Goal: Answer question/provide support: Share knowledge or assist other users

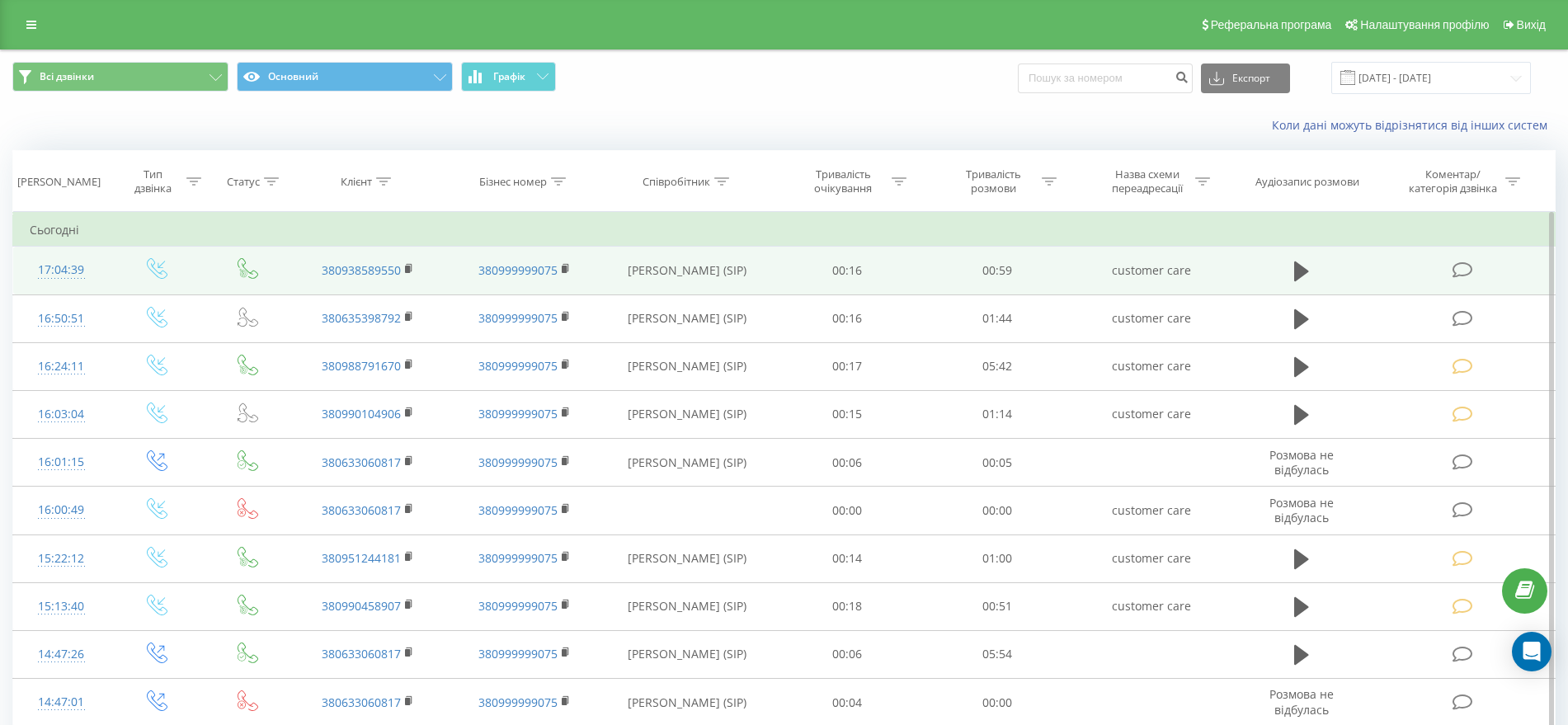
click at [1466, 269] on icon at bounding box center [1462, 270] width 21 height 17
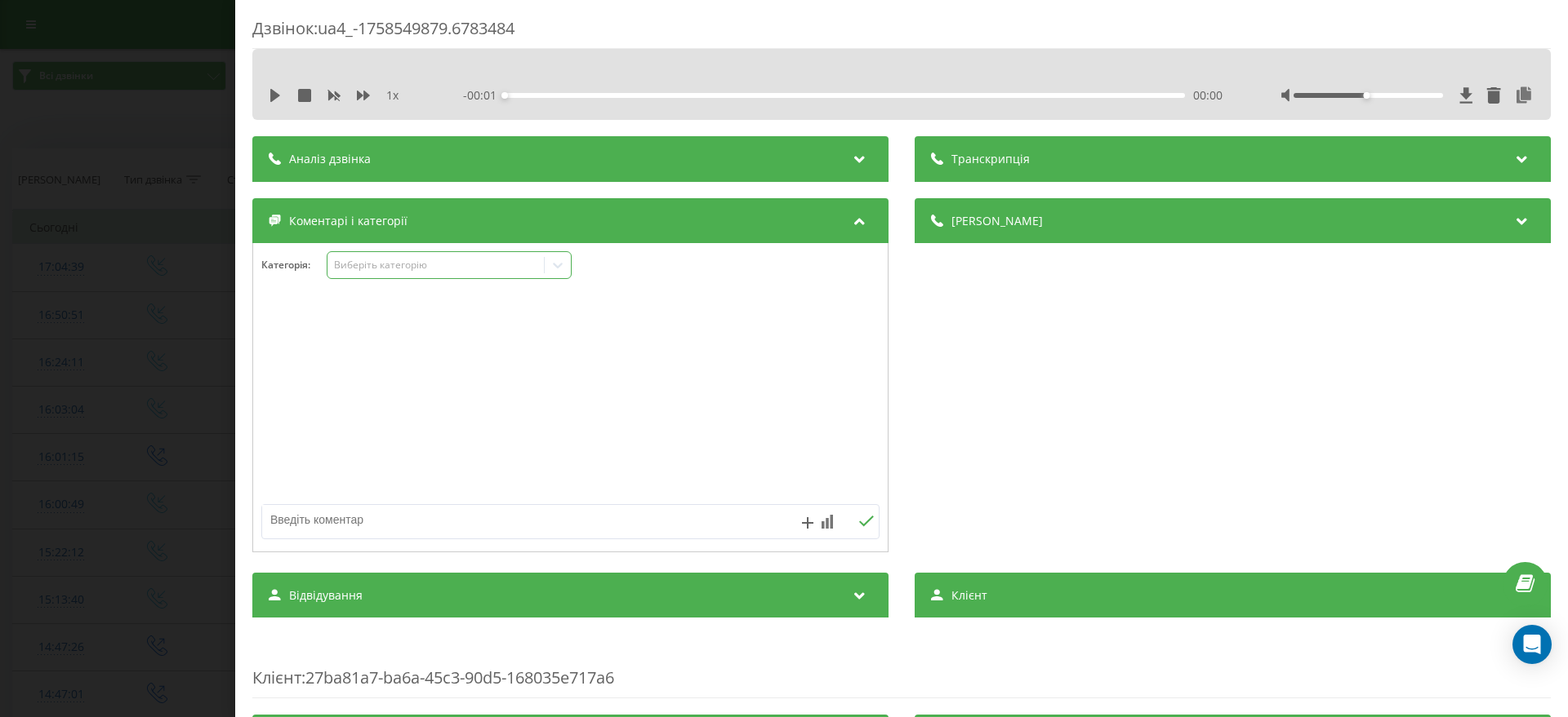
click at [416, 278] on div "Виберіть категорію" at bounding box center [449, 265] width 245 height 28
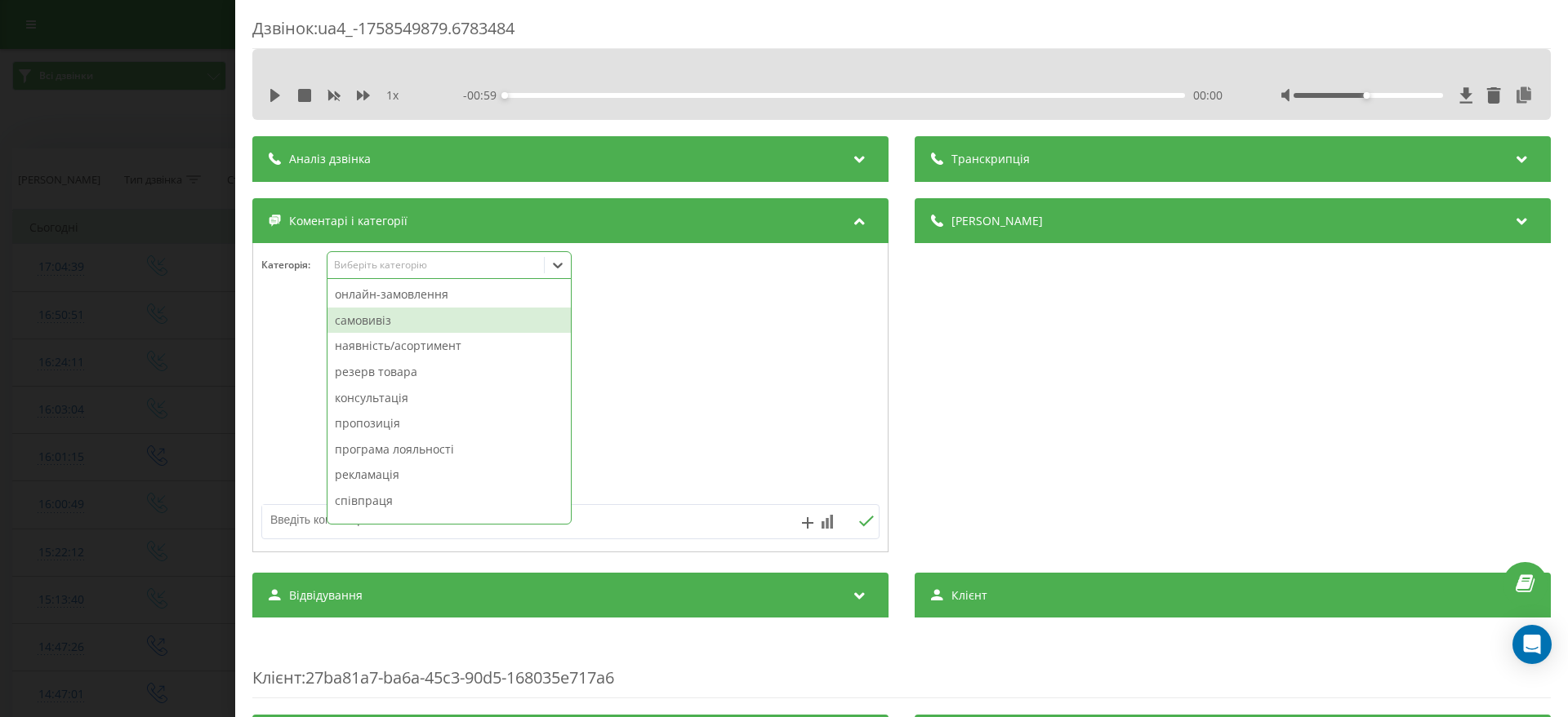
click at [413, 310] on div "самовивіз" at bounding box center [449, 320] width 243 height 26
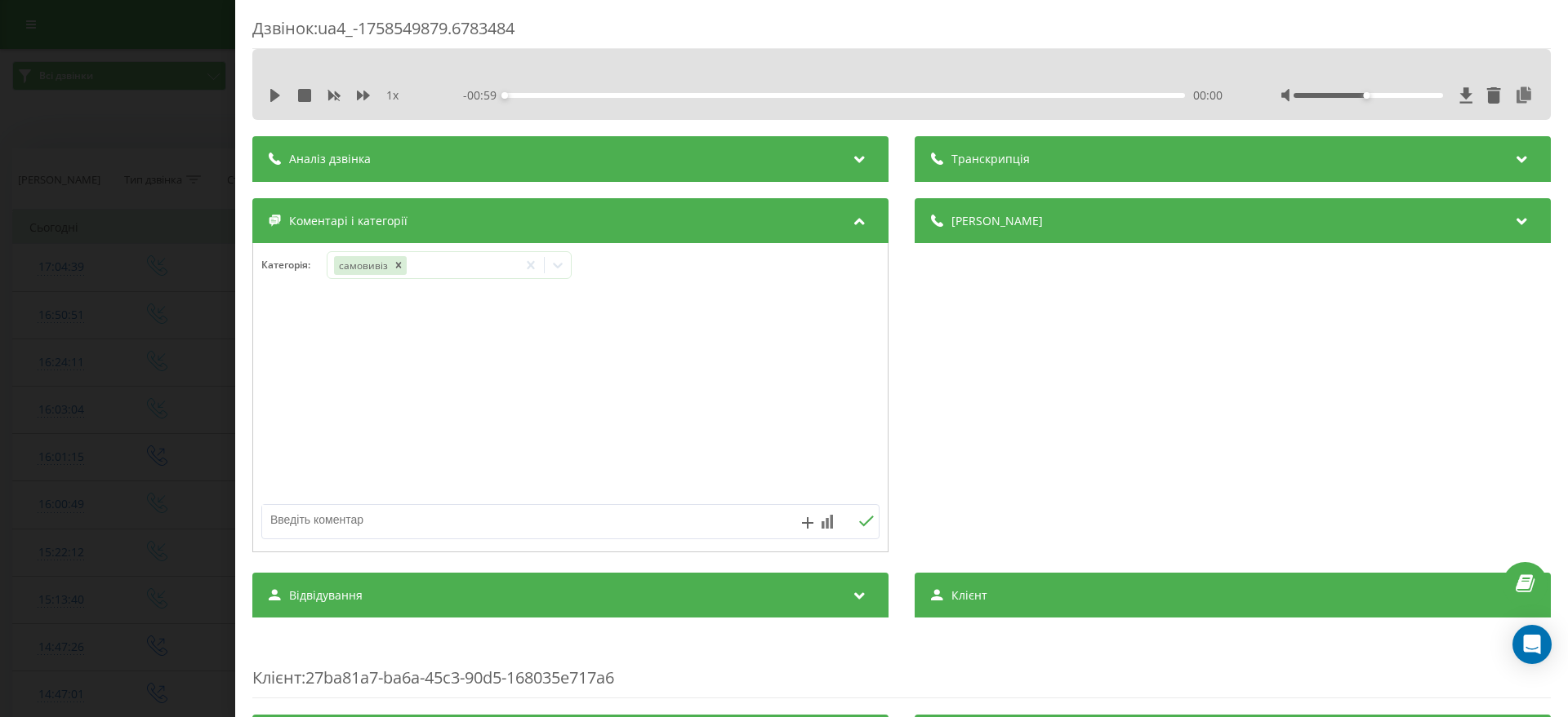
click at [111, 280] on div "Дзвінок : ua4_-1758549879.6783484 1 x - 00:59 00:00 00:00 Транскрипція Для AI-а…" at bounding box center [784, 358] width 1568 height 717
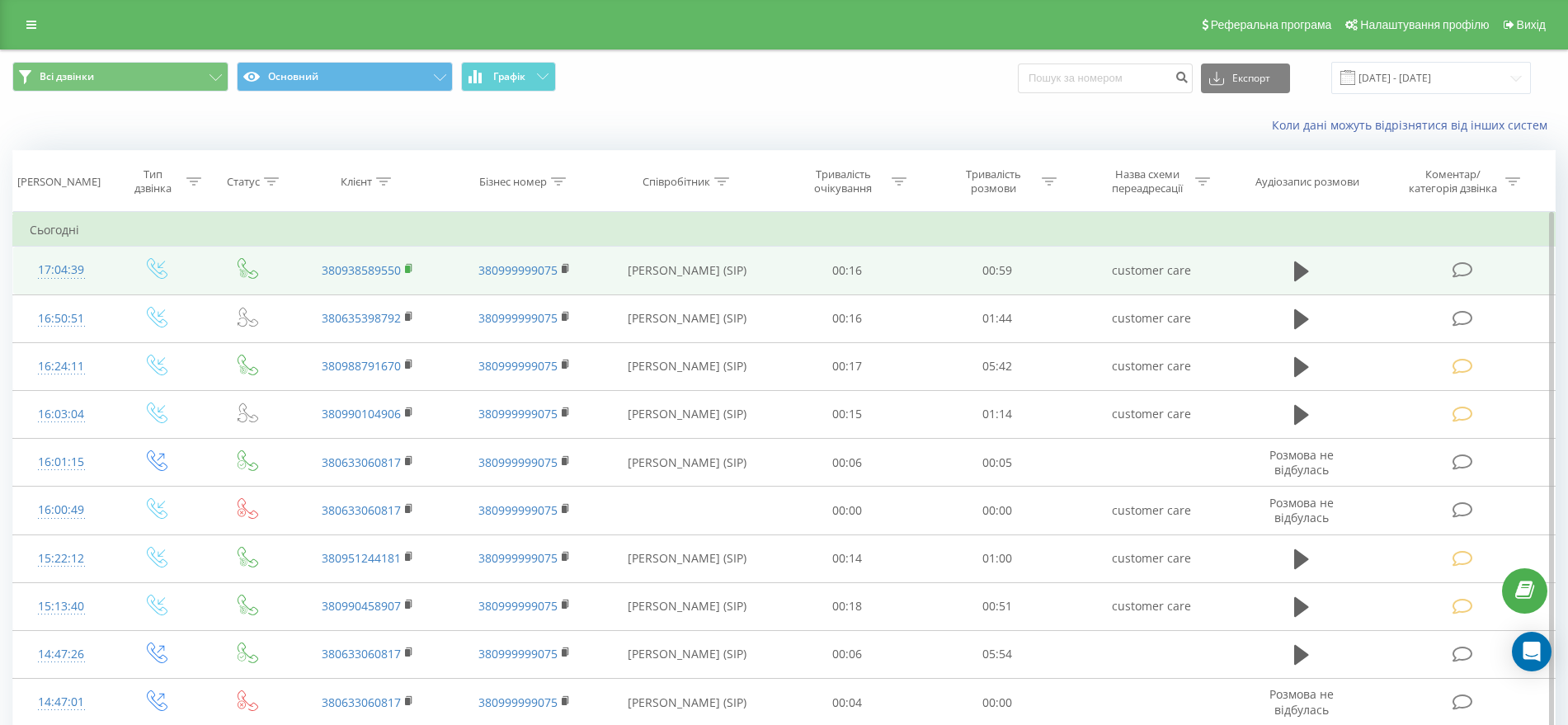
click at [409, 267] on rect at bounding box center [407, 269] width 5 height 7
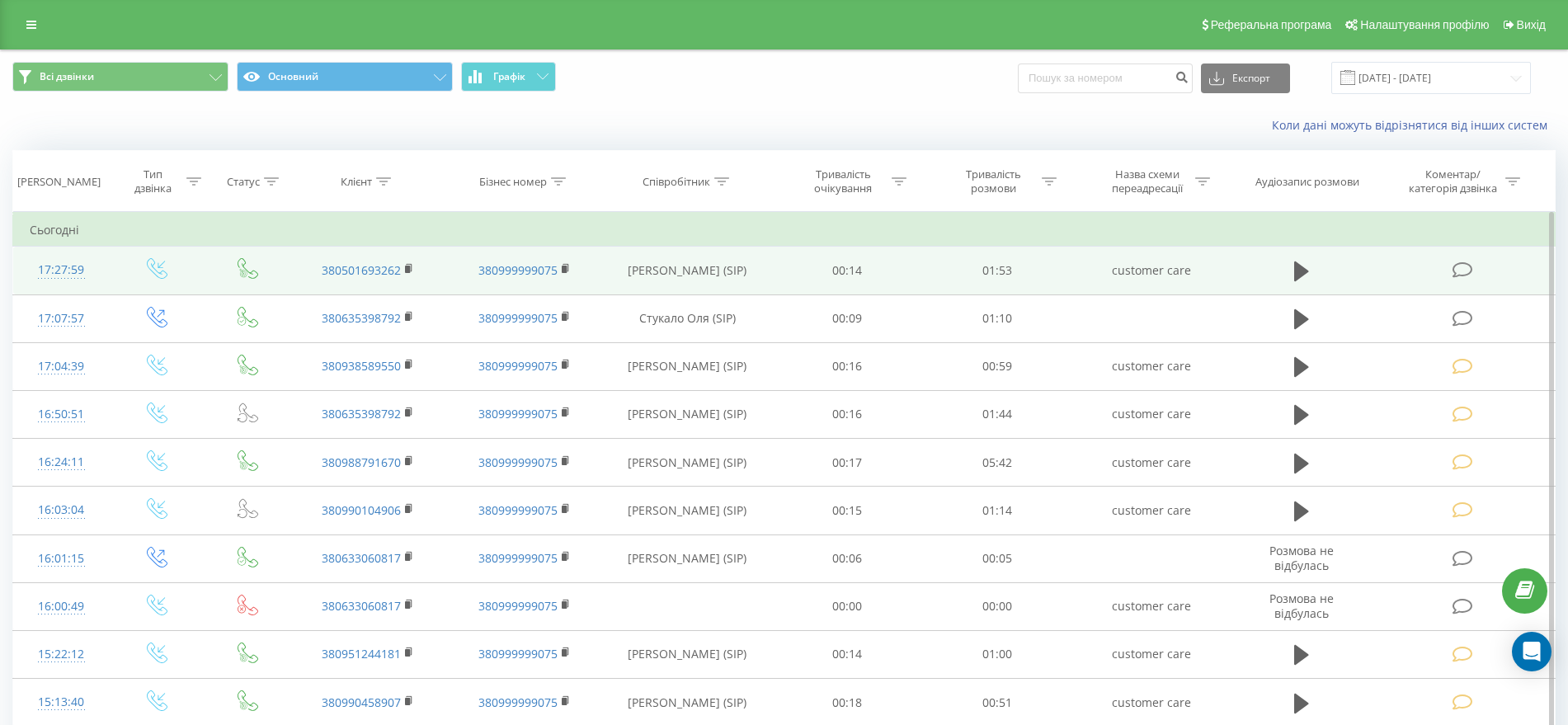
click at [1461, 271] on icon at bounding box center [1462, 270] width 21 height 17
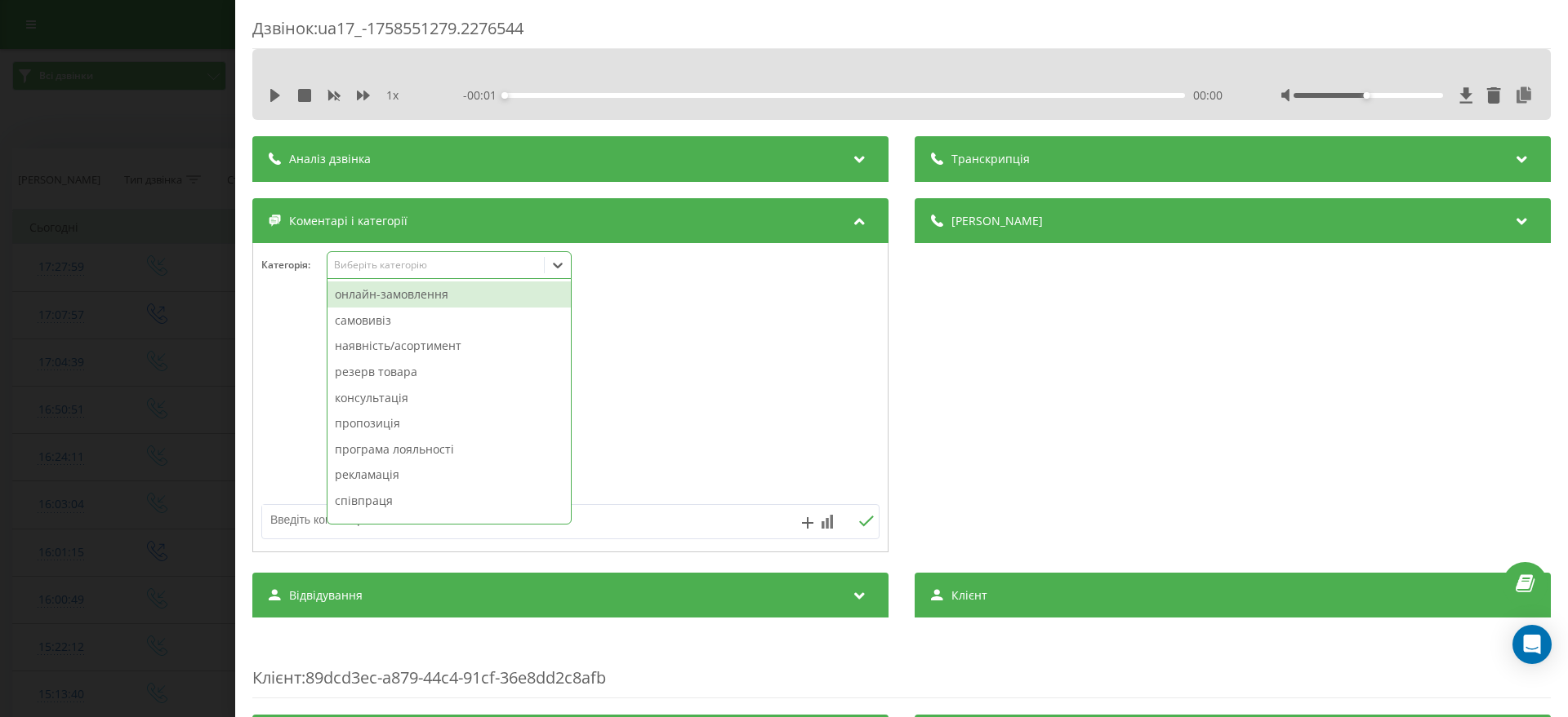
click at [404, 273] on div "Виберіть категорію" at bounding box center [449, 265] width 245 height 28
click at [398, 296] on div "онлайн-замовлення" at bounding box center [449, 295] width 243 height 26
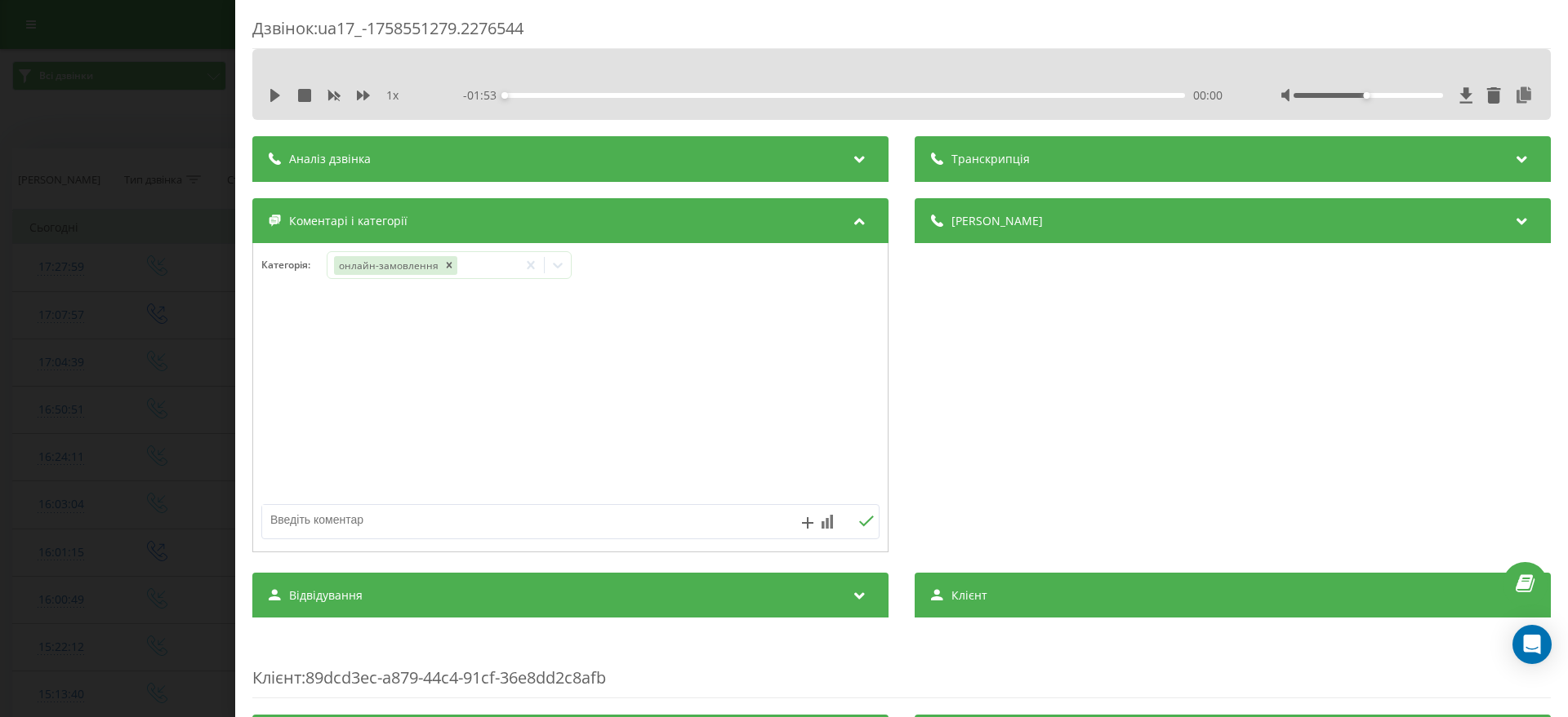
click at [89, 397] on div "Дзвінок : ua17_-1758551279.2276544 1 x - 01:53 00:00 00:00 Транскрипція Для AI-…" at bounding box center [784, 358] width 1568 height 717
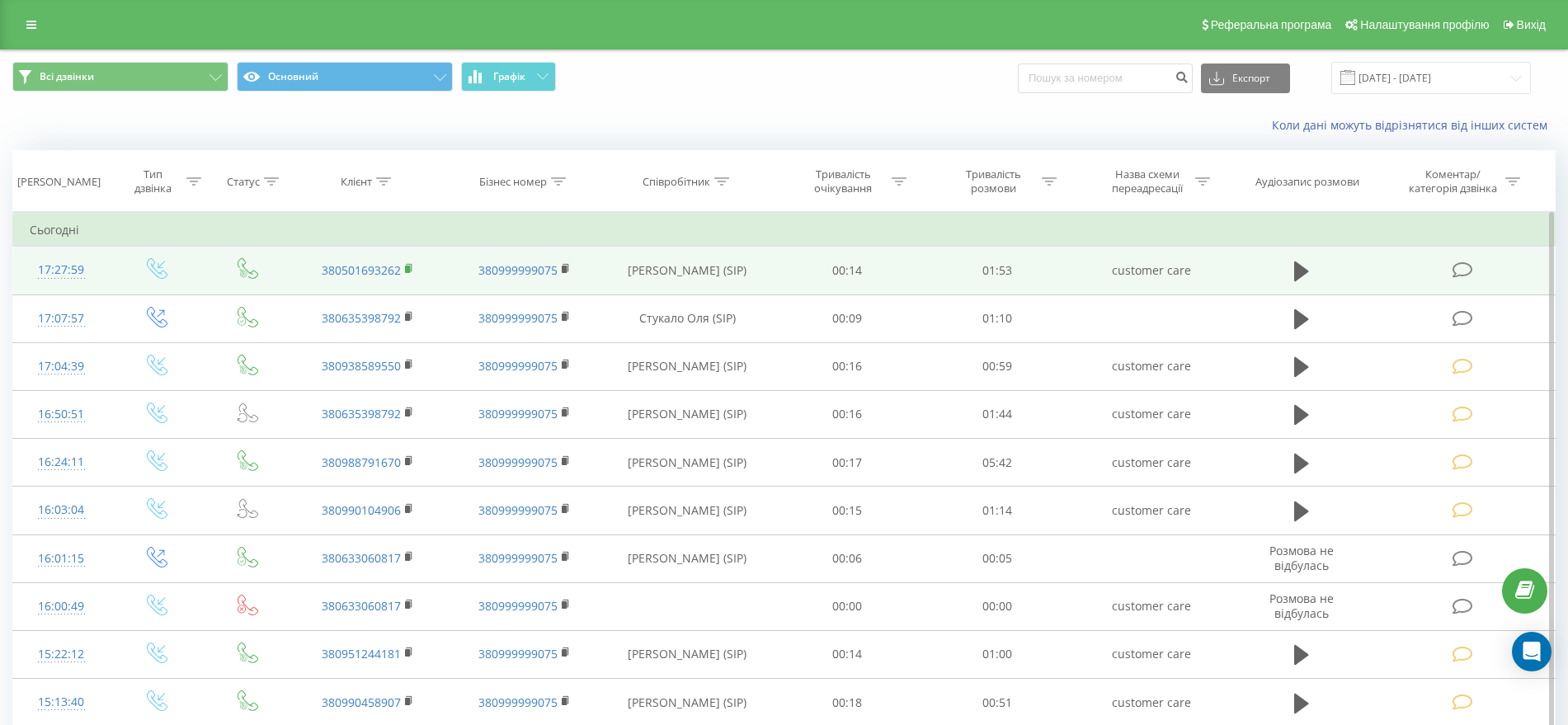
click at [412, 263] on icon at bounding box center [409, 269] width 9 height 12
